Goal: Navigation & Orientation: Understand site structure

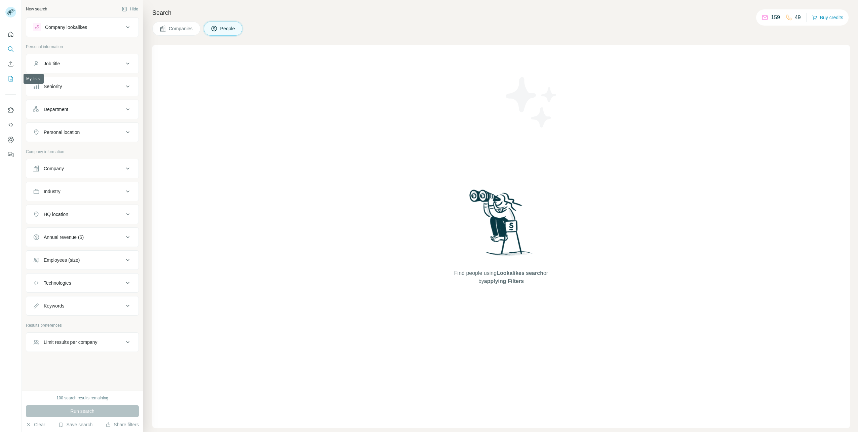
click at [13, 76] on icon "My lists" at bounding box center [10, 78] width 7 height 7
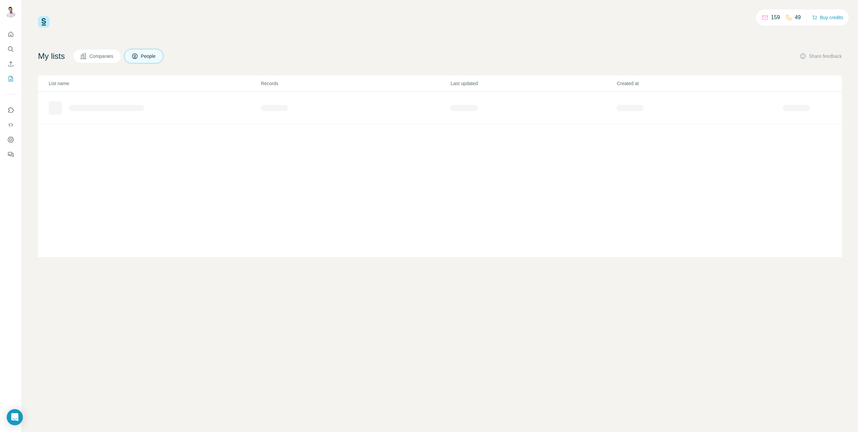
click at [101, 55] on span "Companies" at bounding box center [101, 56] width 25 height 7
click at [137, 54] on icon at bounding box center [134, 56] width 7 height 7
click at [12, 50] on icon "Search" at bounding box center [10, 49] width 7 height 7
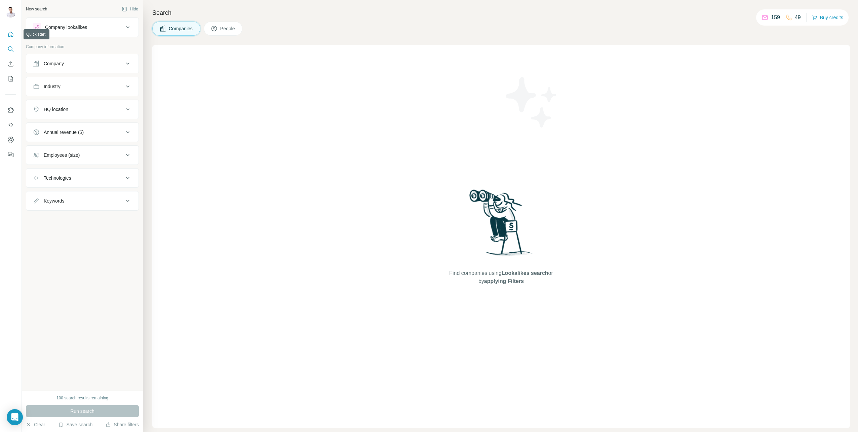
click at [13, 35] on icon "Quick start" at bounding box center [10, 34] width 5 height 5
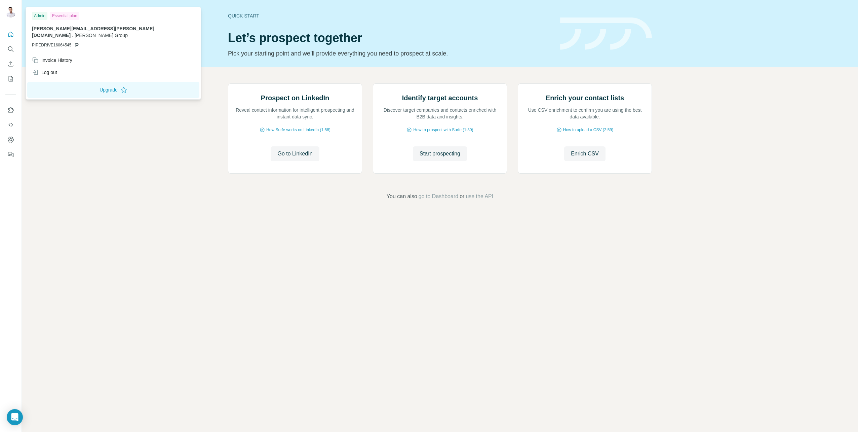
click at [14, 13] on img at bounding box center [10, 12] width 11 height 11
click at [9, 11] on img at bounding box center [10, 12] width 11 height 11
click at [15, 417] on icon "Open Intercom Messenger" at bounding box center [15, 416] width 8 height 9
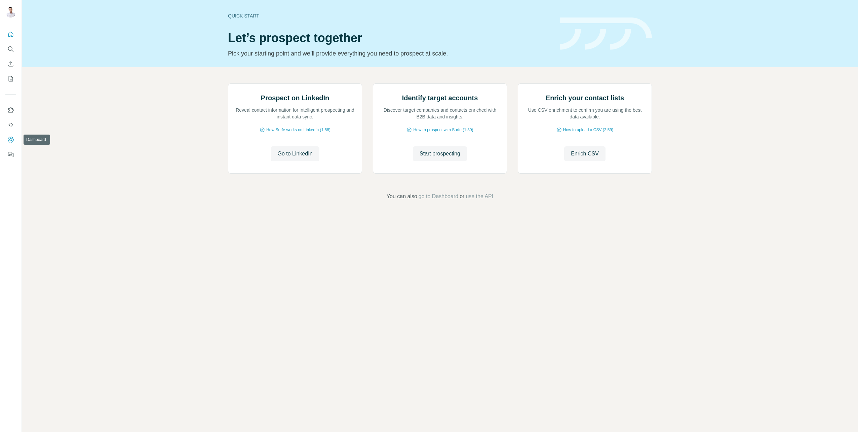
click at [12, 140] on icon "Dashboard" at bounding box center [10, 139] width 7 height 7
click at [11, 138] on icon "Dashboard" at bounding box center [10, 139] width 7 height 7
